Goal: Find specific page/section: Find specific page/section

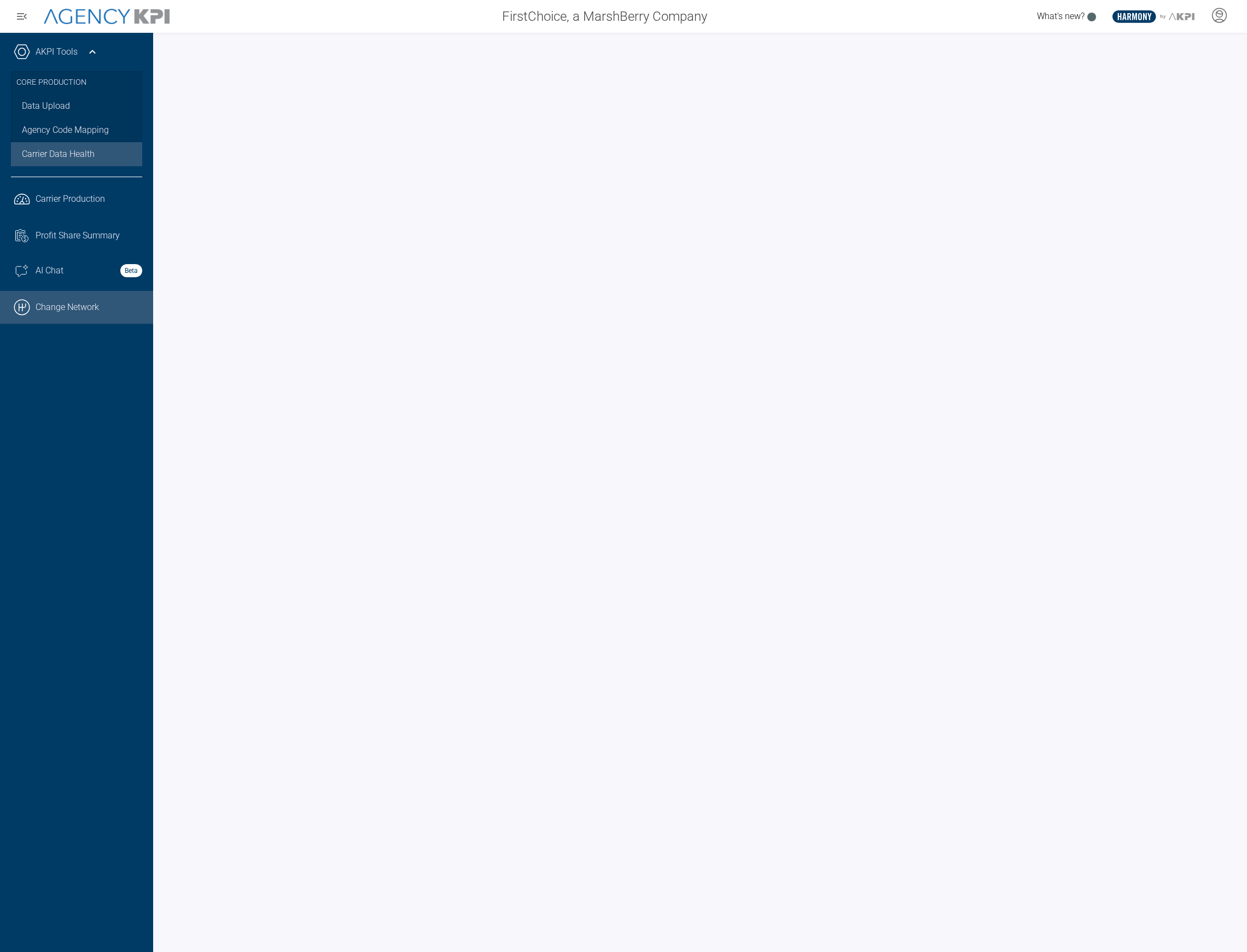
drag, startPoint x: 0, startPoint y: 0, endPoint x: 86, endPoint y: 292, distance: 304.4
click at [86, 292] on link ".cls-1{fill:none;stroke:#000;stroke-linecap:round;stroke-linejoin:round;stroke-…" at bounding box center [77, 307] width 153 height 33
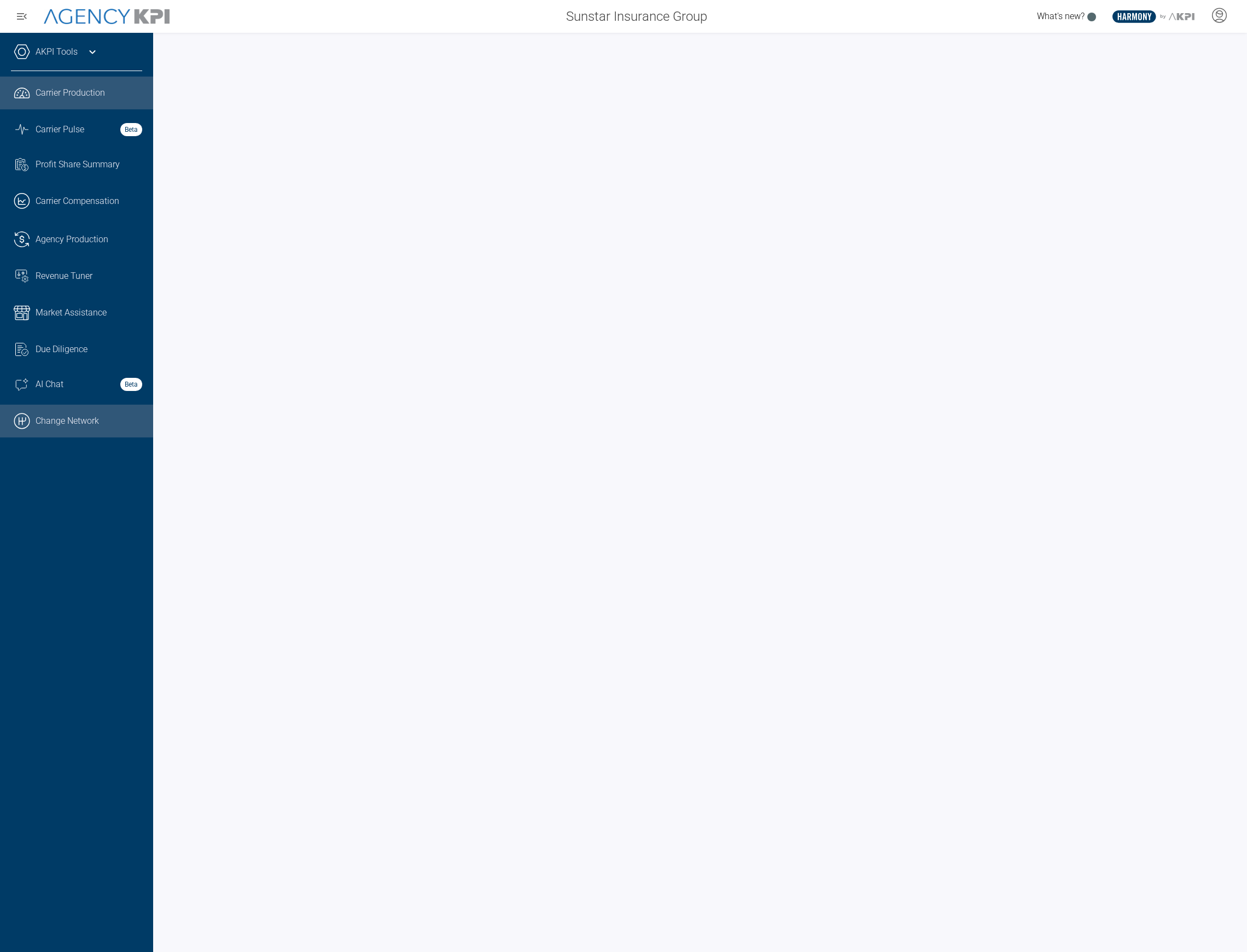
click at [67, 428] on link ".cls-1{fill:none;stroke:#000;stroke-linecap:round;stroke-linejoin:round;stroke-…" at bounding box center [77, 421] width 153 height 33
click at [70, 66] on div "AKPI Tools" at bounding box center [77, 57] width 131 height 27
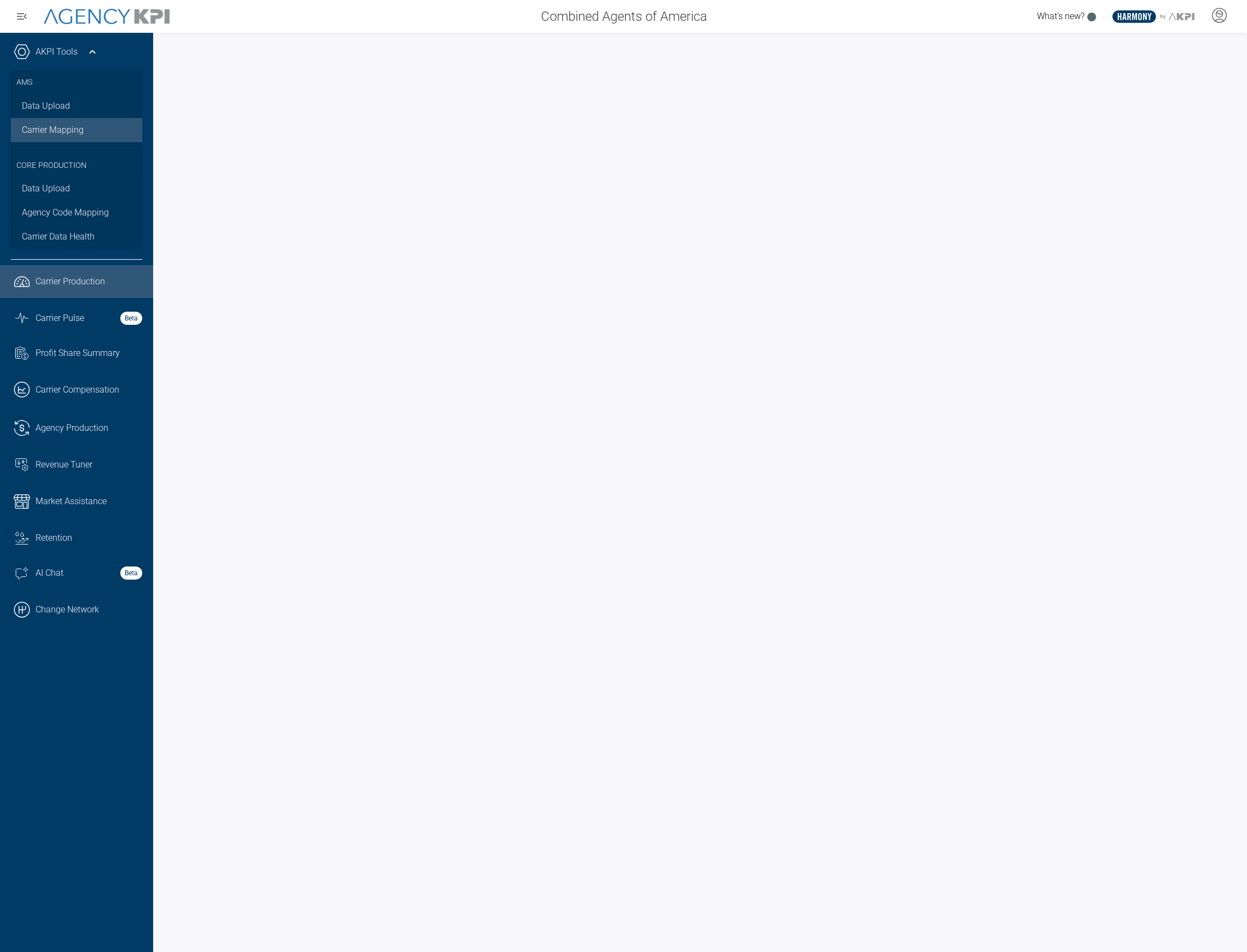
click at [62, 132] on link "Carrier Mapping" at bounding box center [77, 130] width 131 height 24
